Goal: Transaction & Acquisition: Purchase product/service

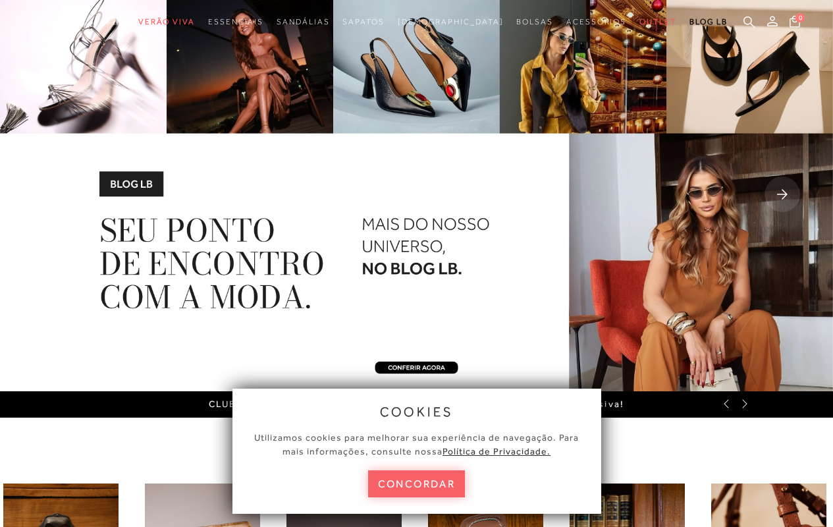
click at [416, 483] on button "concordar" at bounding box center [416, 483] width 97 height 27
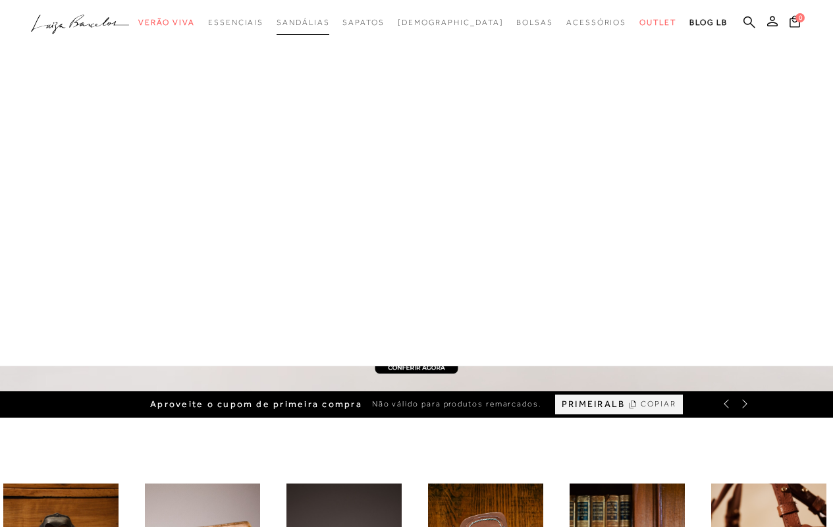
click at [329, 22] on span "Sandálias" at bounding box center [303, 22] width 53 height 9
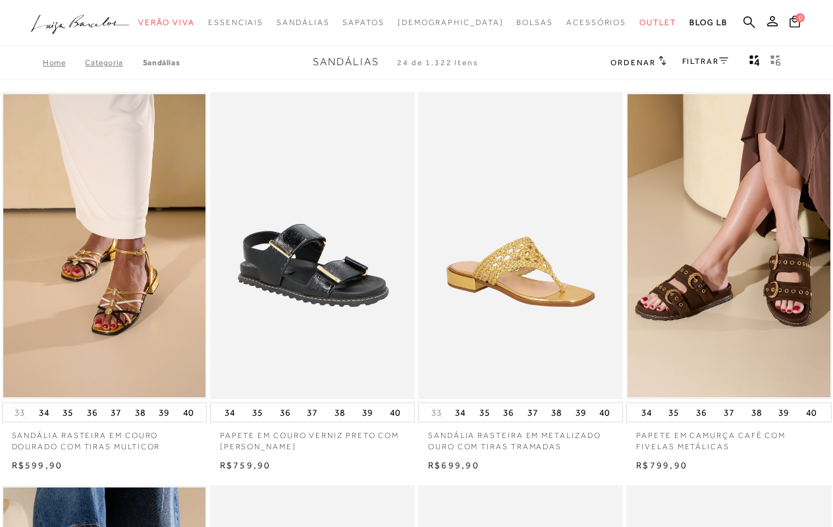
click at [772, 23] on icon at bounding box center [772, 21] width 11 height 11
